Goal: Information Seeking & Learning: Learn about a topic

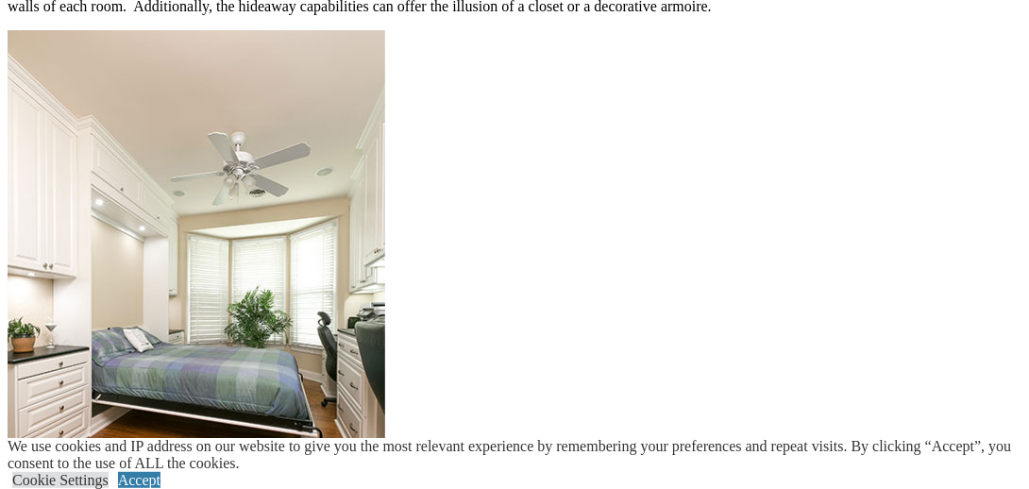
scroll to position [2425, 0]
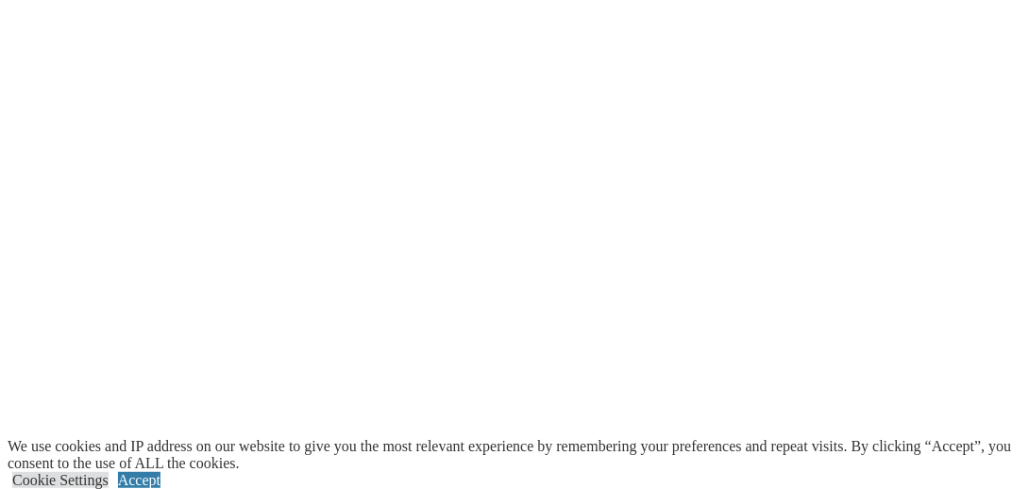
scroll to position [3905, 0]
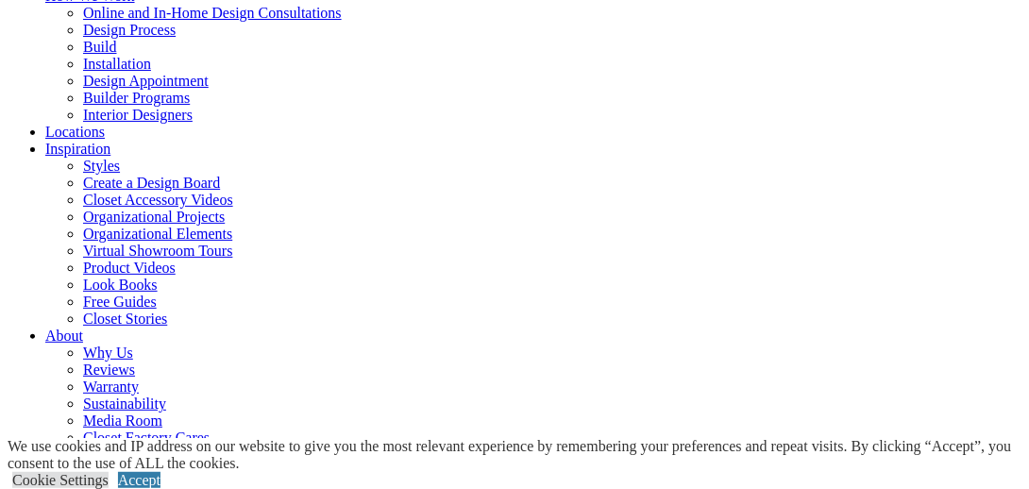
scroll to position [192, 0]
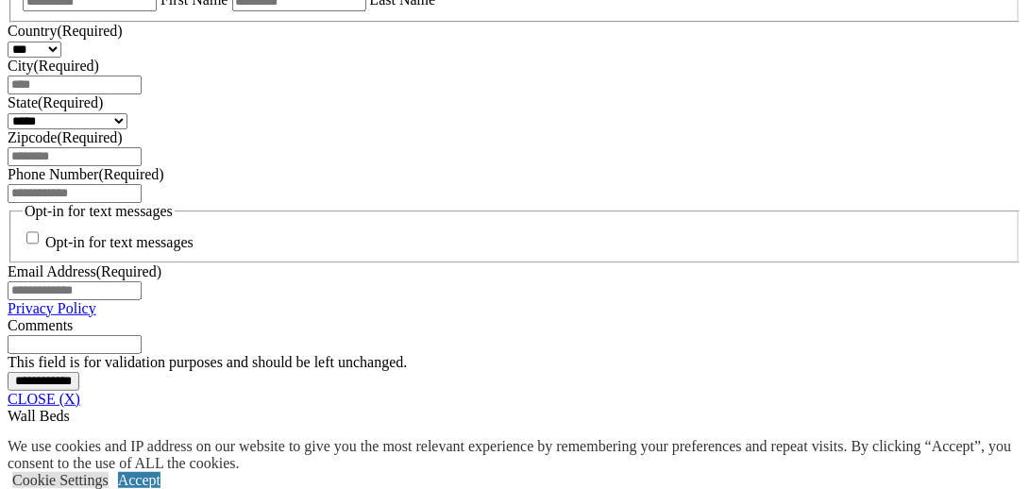
scroll to position [1403, 0]
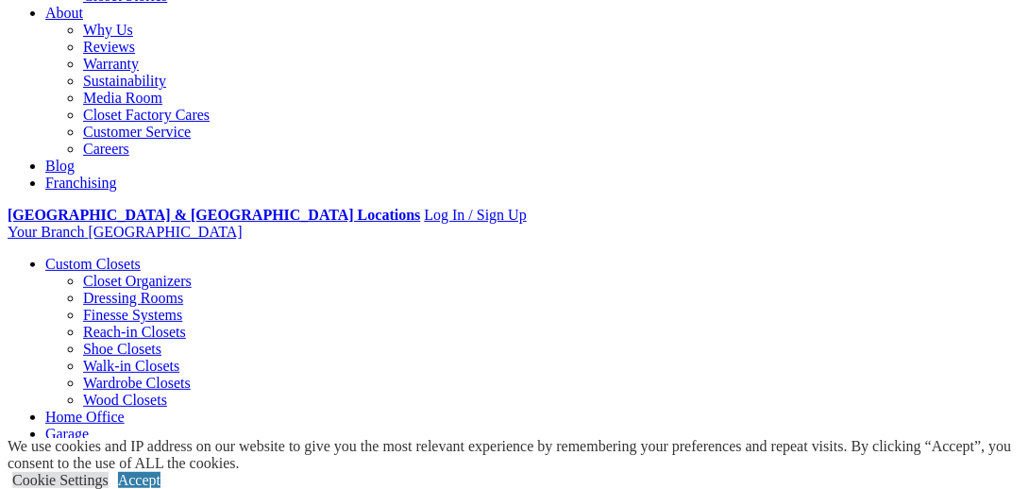
scroll to position [0, 0]
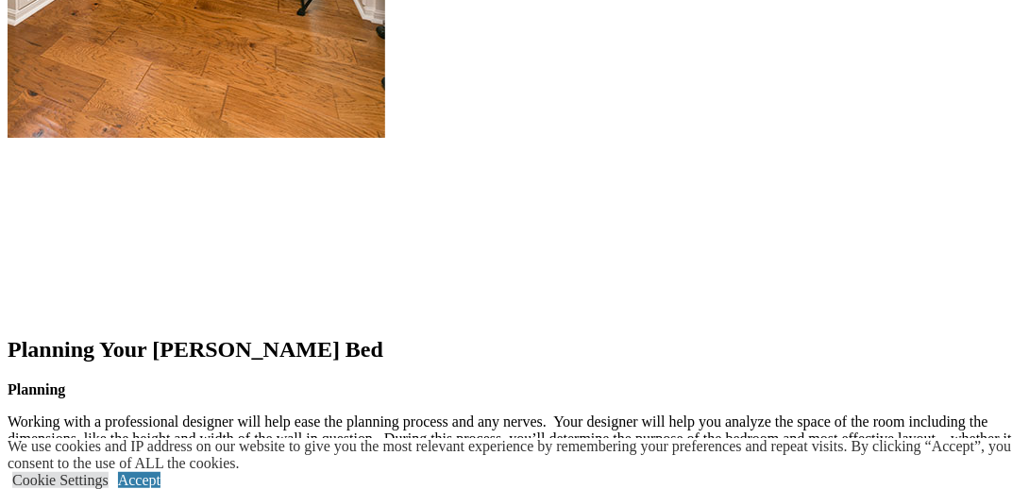
scroll to position [2470, 0]
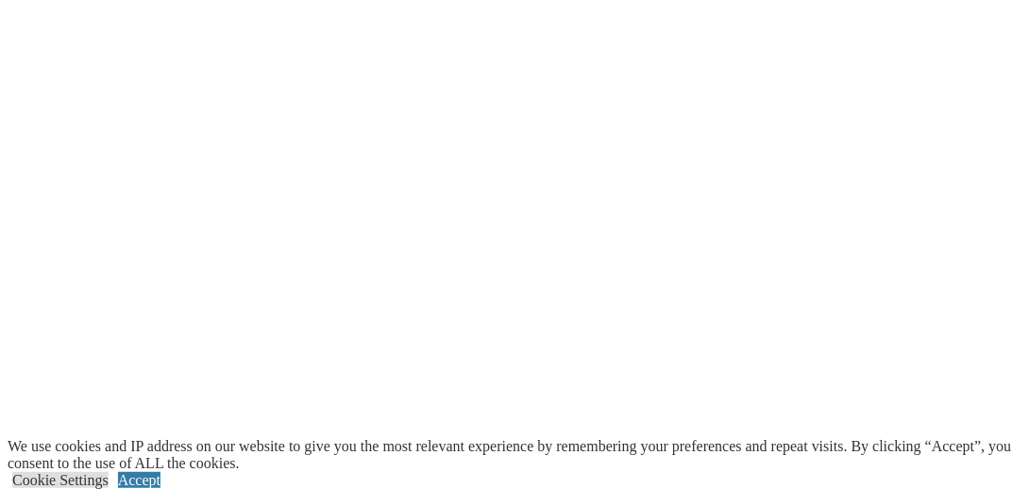
scroll to position [3980, 0]
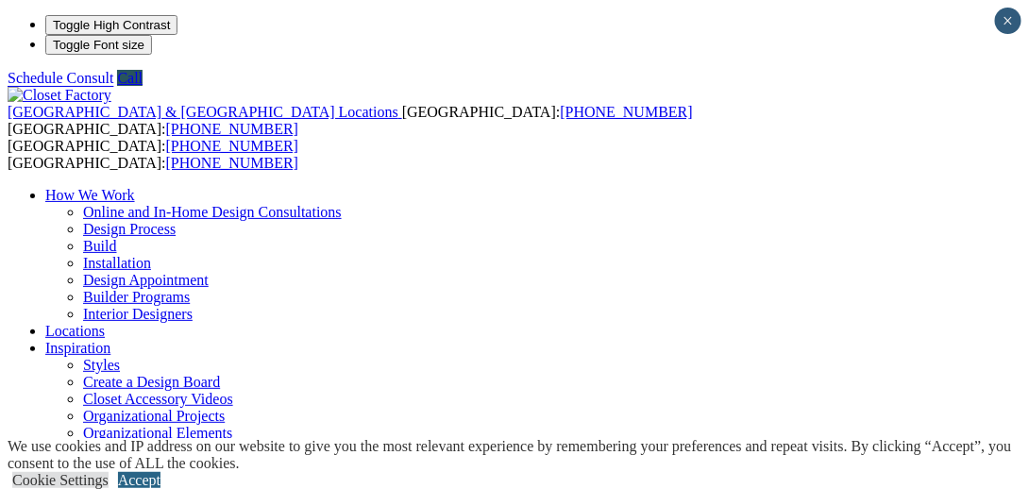
click at [160, 472] on link "Accept" at bounding box center [139, 480] width 42 height 16
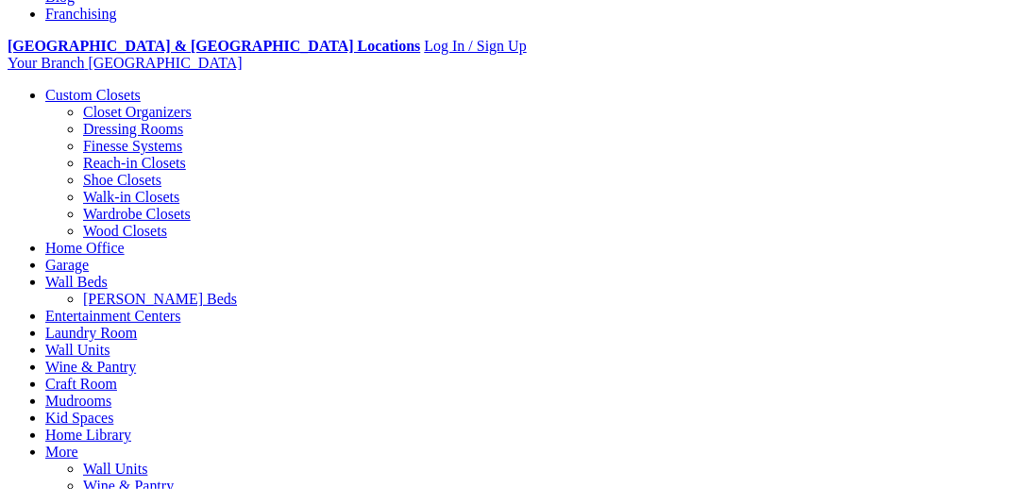
scroll to position [690, 0]
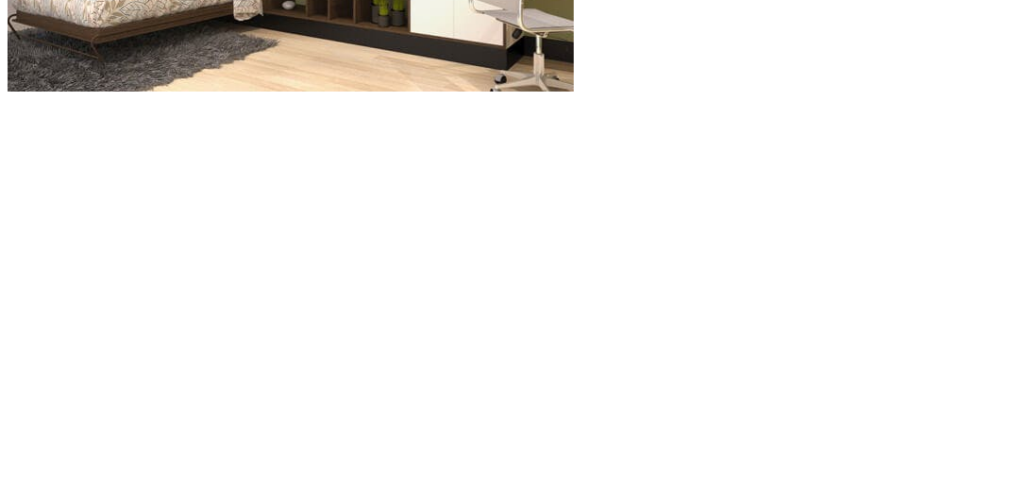
scroll to position [2204, 0]
